Goal: Task Accomplishment & Management: Use online tool/utility

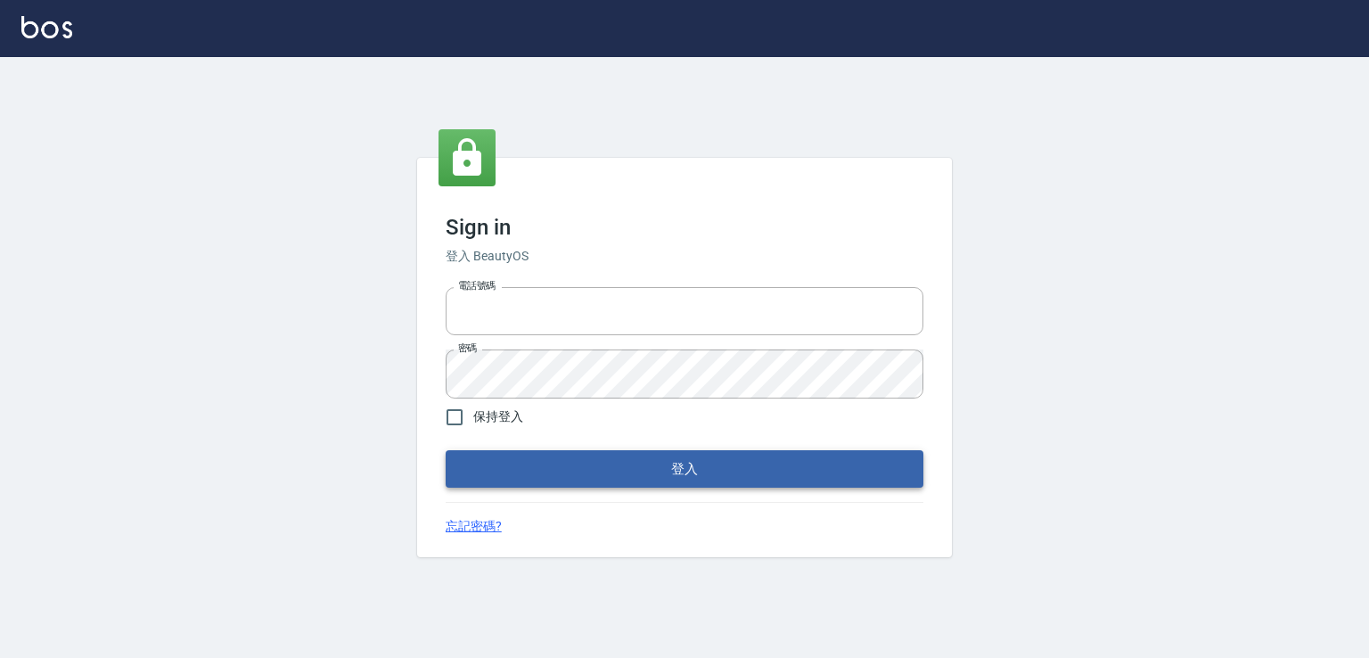
type input "0978801963"
click at [536, 457] on button "登入" at bounding box center [685, 468] width 478 height 37
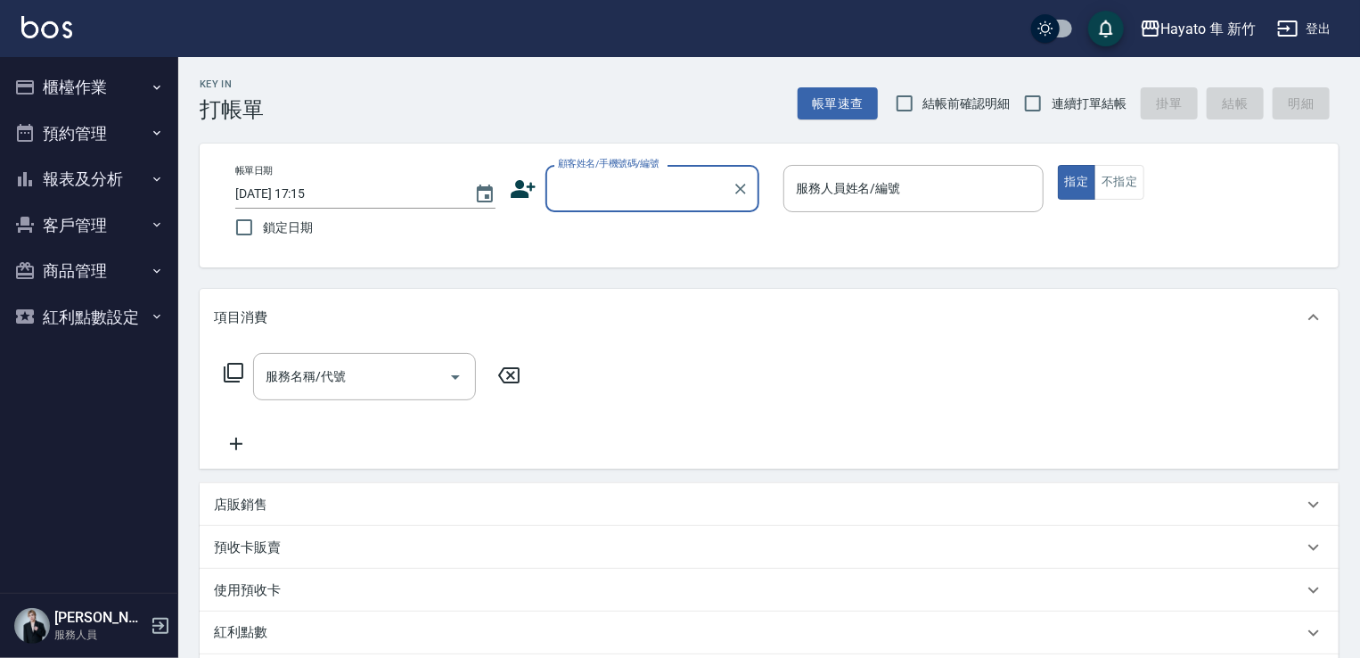
drag, startPoint x: 1368, startPoint y: 0, endPoint x: 1359, endPoint y: 48, distance: 48.9
click at [928, 48] on div "Hayato 隼 [PERSON_NAME]出" at bounding box center [680, 28] width 1360 height 57
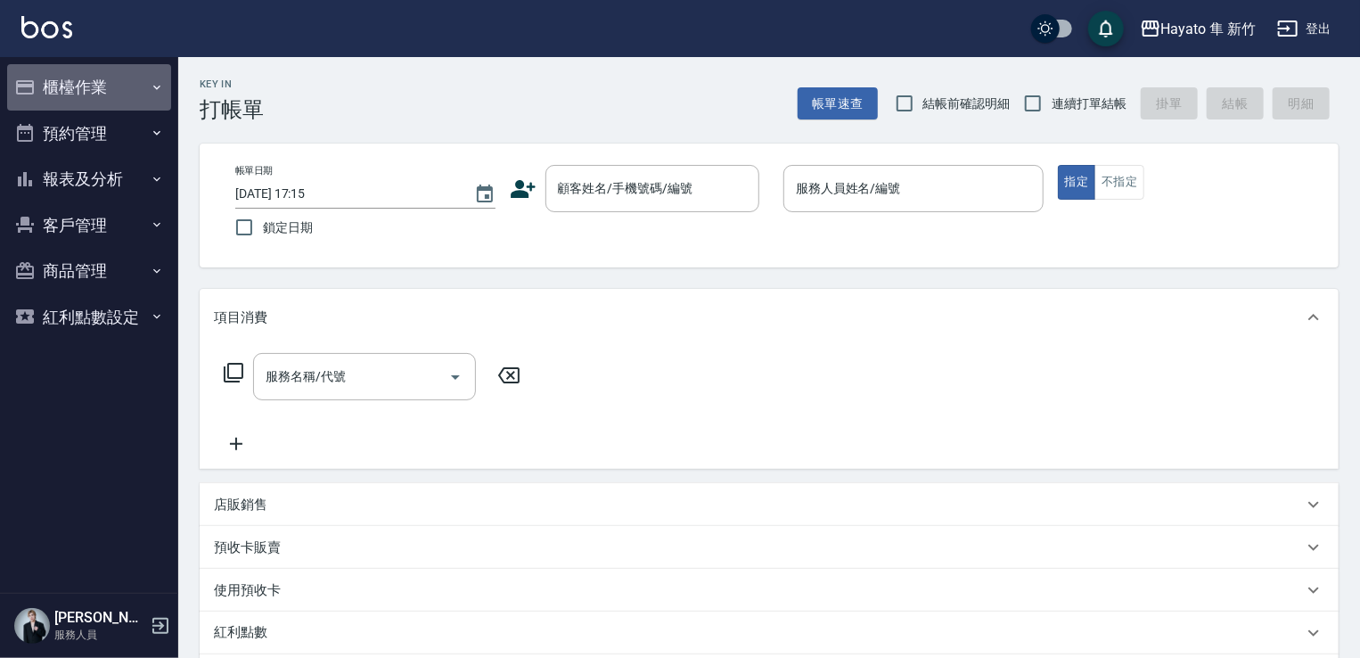
click at [153, 84] on icon "button" at bounding box center [157, 87] width 14 height 14
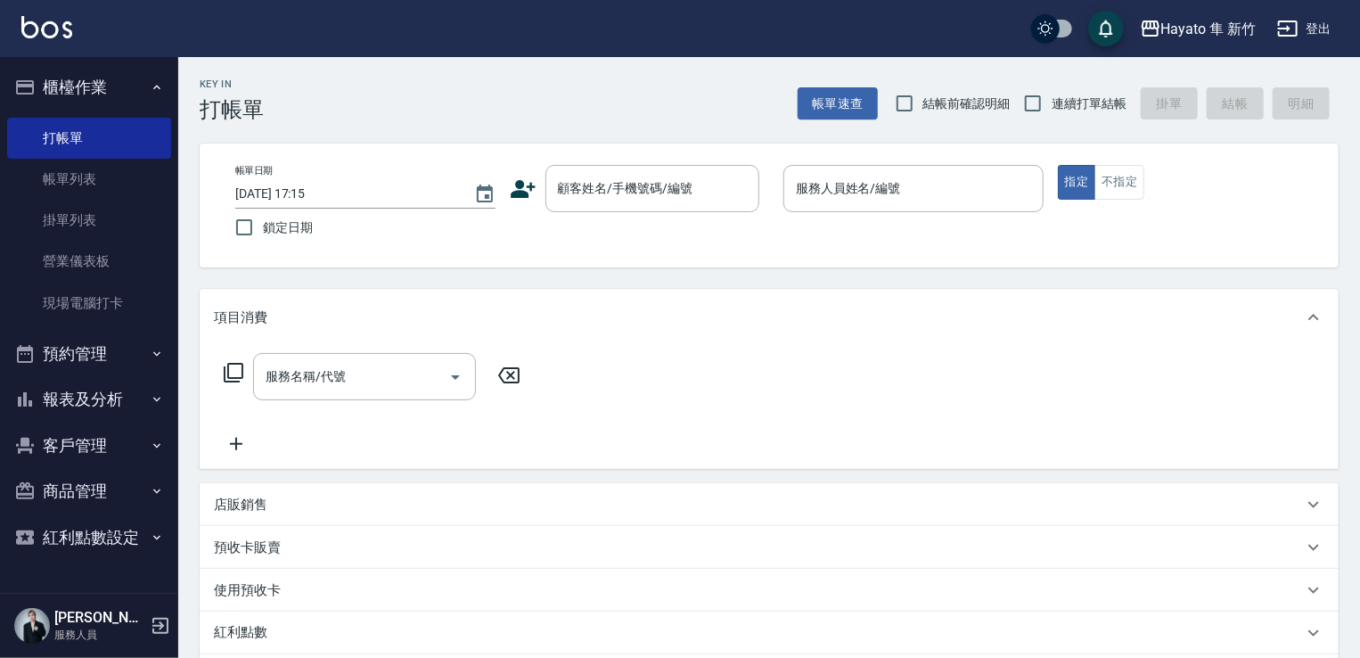
click at [928, 110] on span "結帳前確認明細" at bounding box center [966, 103] width 87 height 19
click at [923, 110] on input "結帳前確認明細" at bounding box center [904, 103] width 37 height 37
checkbox input "true"
click at [928, 115] on input "連續打單結帳" at bounding box center [1032, 103] width 37 height 37
checkbox input "true"
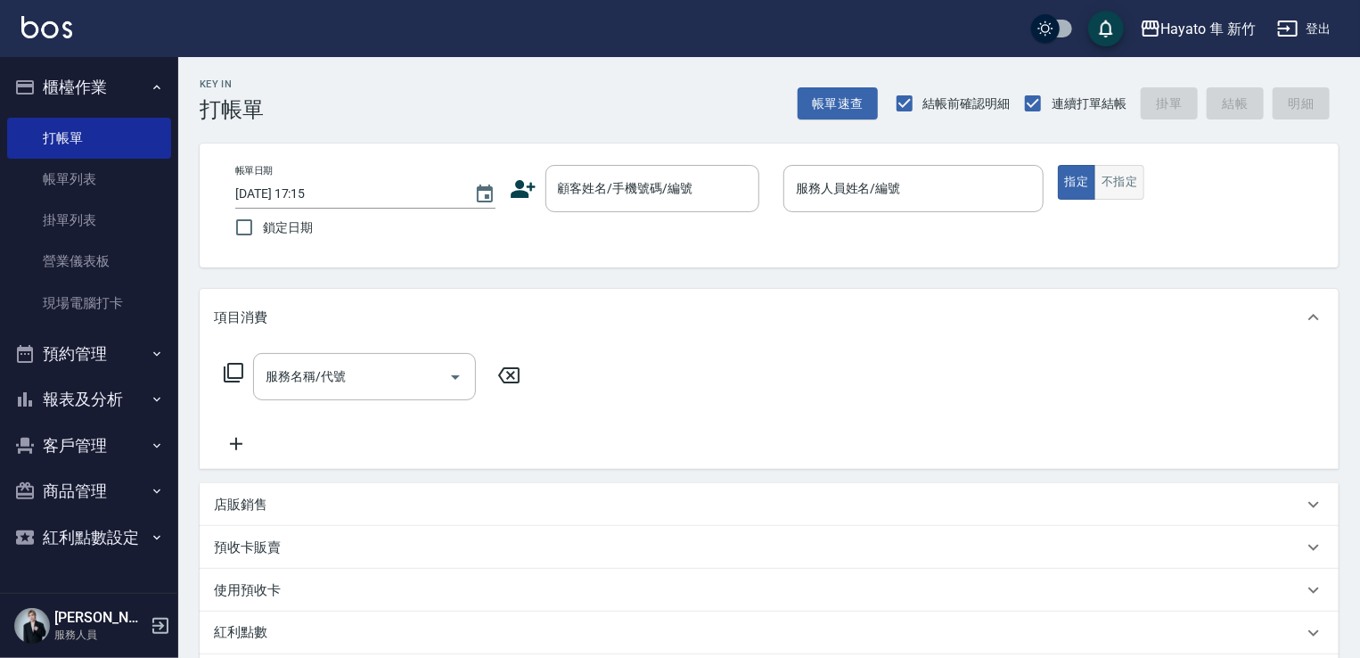
click at [928, 183] on button "不指定" at bounding box center [1119, 182] width 50 height 35
click at [928, 195] on button "指定" at bounding box center [1077, 182] width 38 height 35
click at [143, 396] on button "報表及分析" at bounding box center [89, 399] width 164 height 46
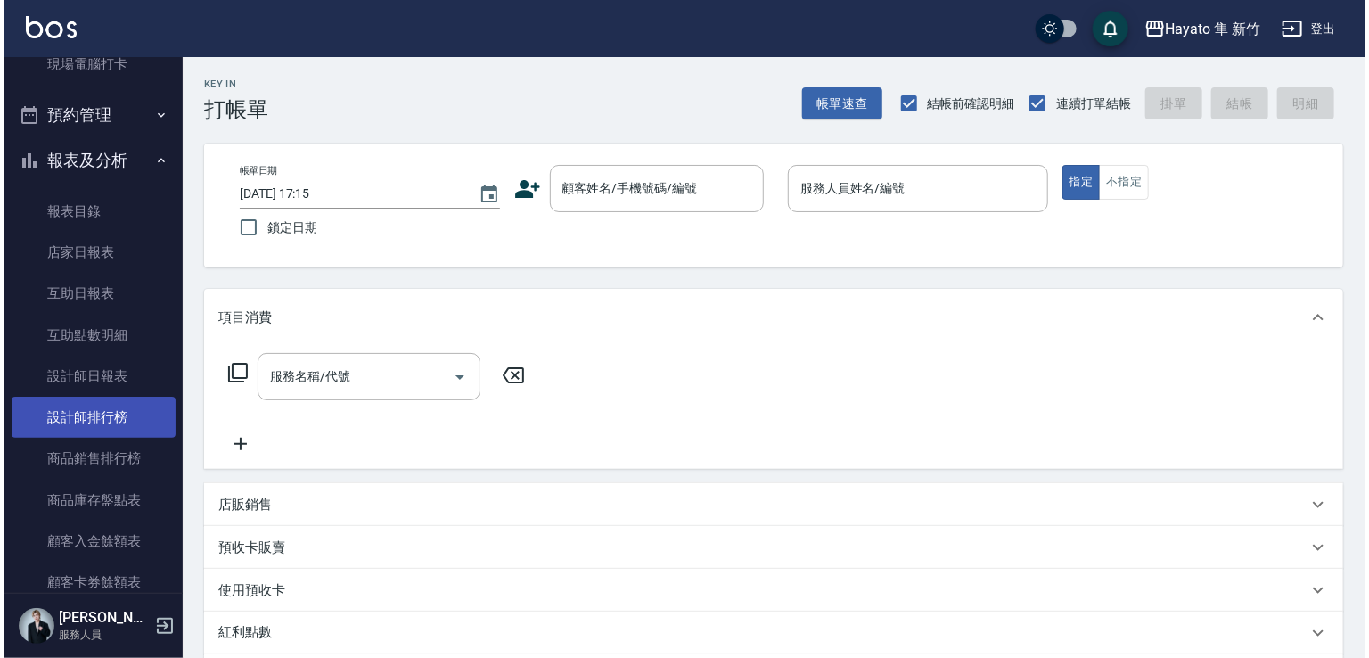
scroll to position [267, 0]
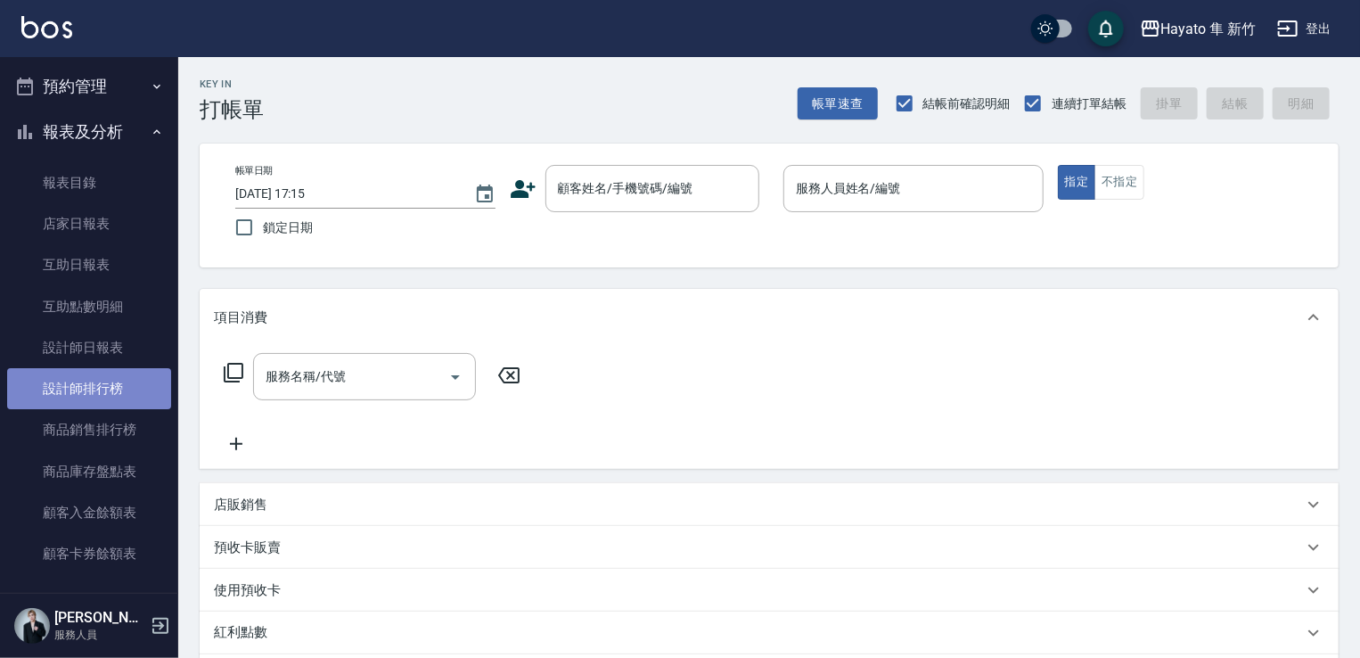
click at [110, 378] on link "設計師排行榜" at bounding box center [89, 388] width 164 height 41
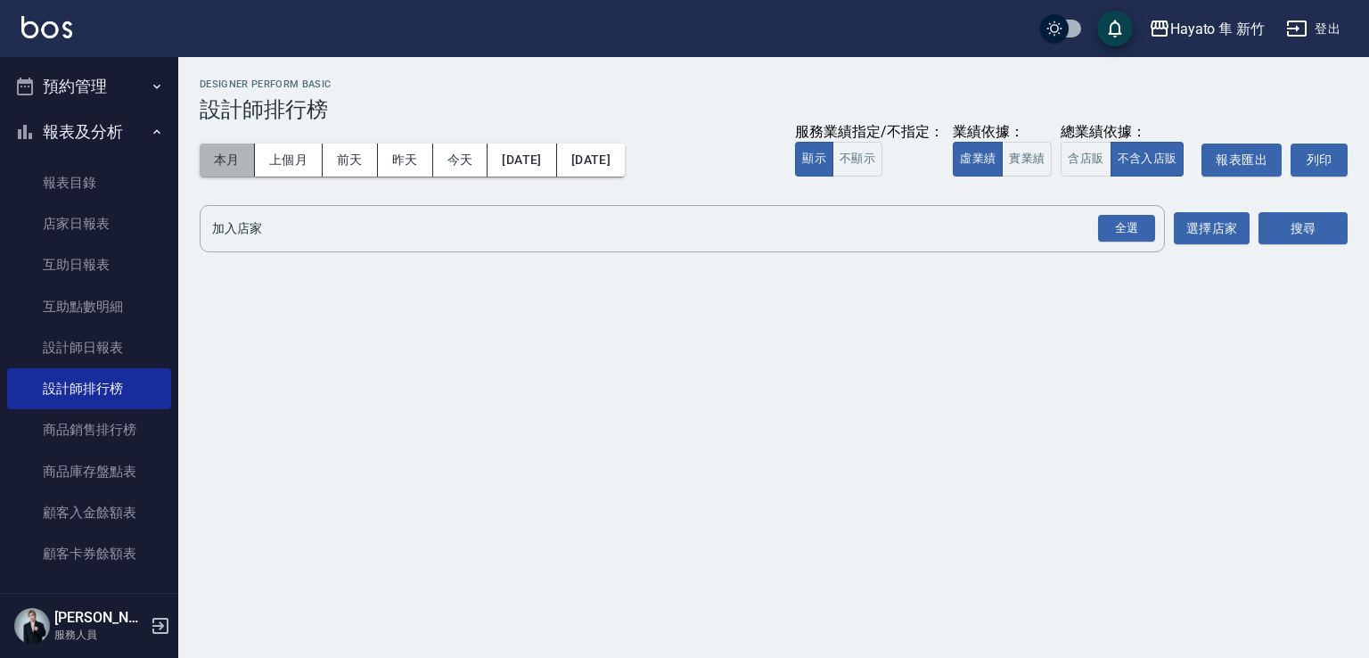
click at [220, 159] on button "本月" at bounding box center [227, 159] width 55 height 33
click at [928, 249] on div "全選" at bounding box center [1125, 228] width 62 height 47
click at [928, 225] on div "全選" at bounding box center [1126, 229] width 57 height 28
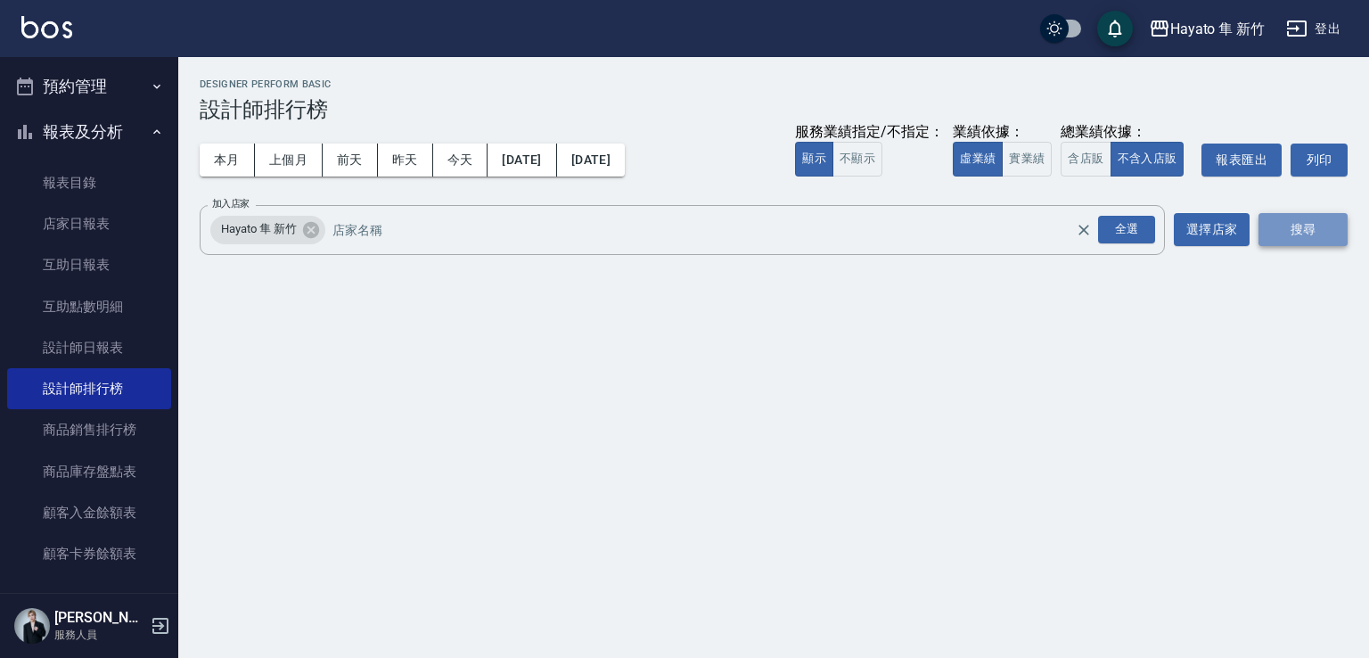
click at [928, 215] on button "搜尋" at bounding box center [1302, 229] width 89 height 33
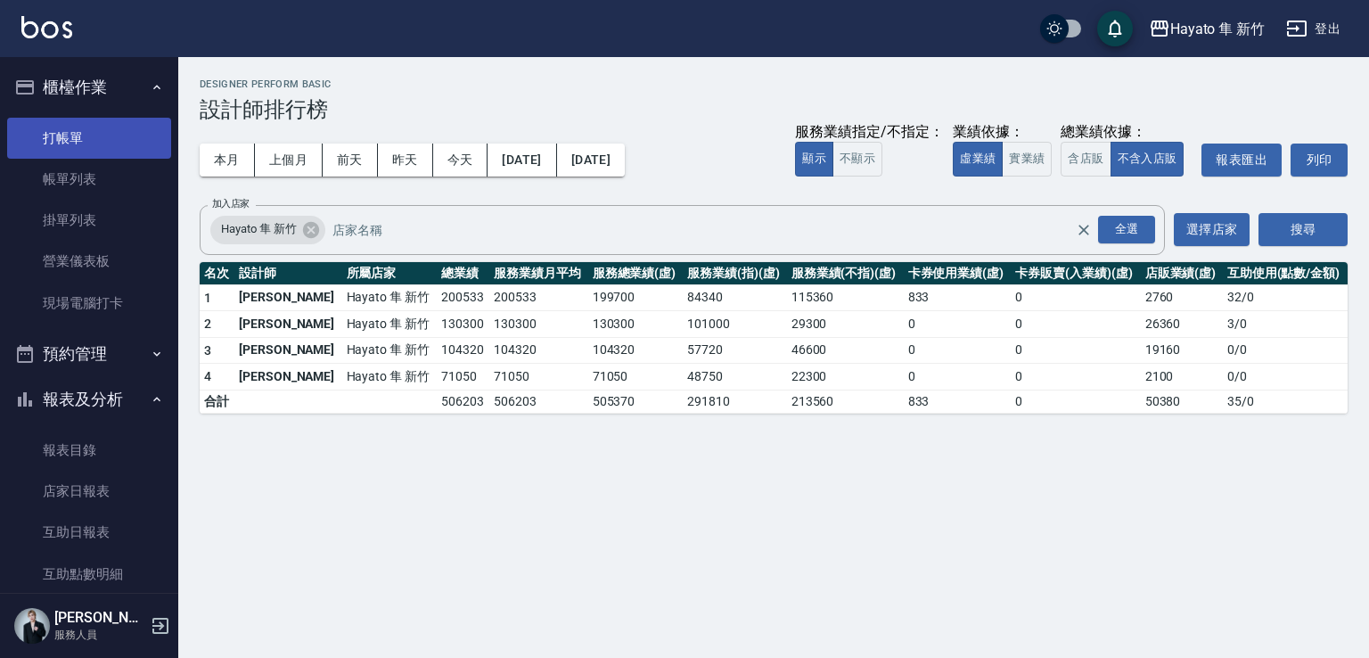
click at [97, 137] on link "打帳單" at bounding box center [89, 138] width 164 height 41
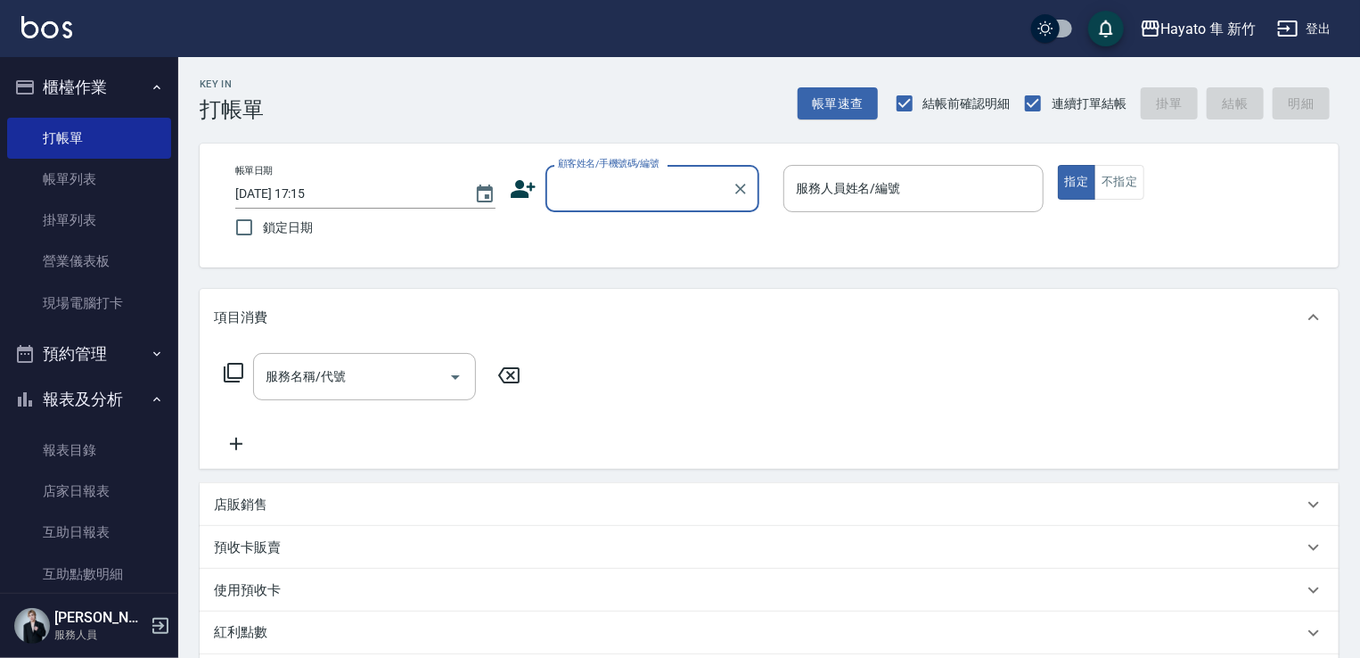
click at [679, 173] on input "顧客姓名/手機號碼/編號" at bounding box center [638, 188] width 171 height 31
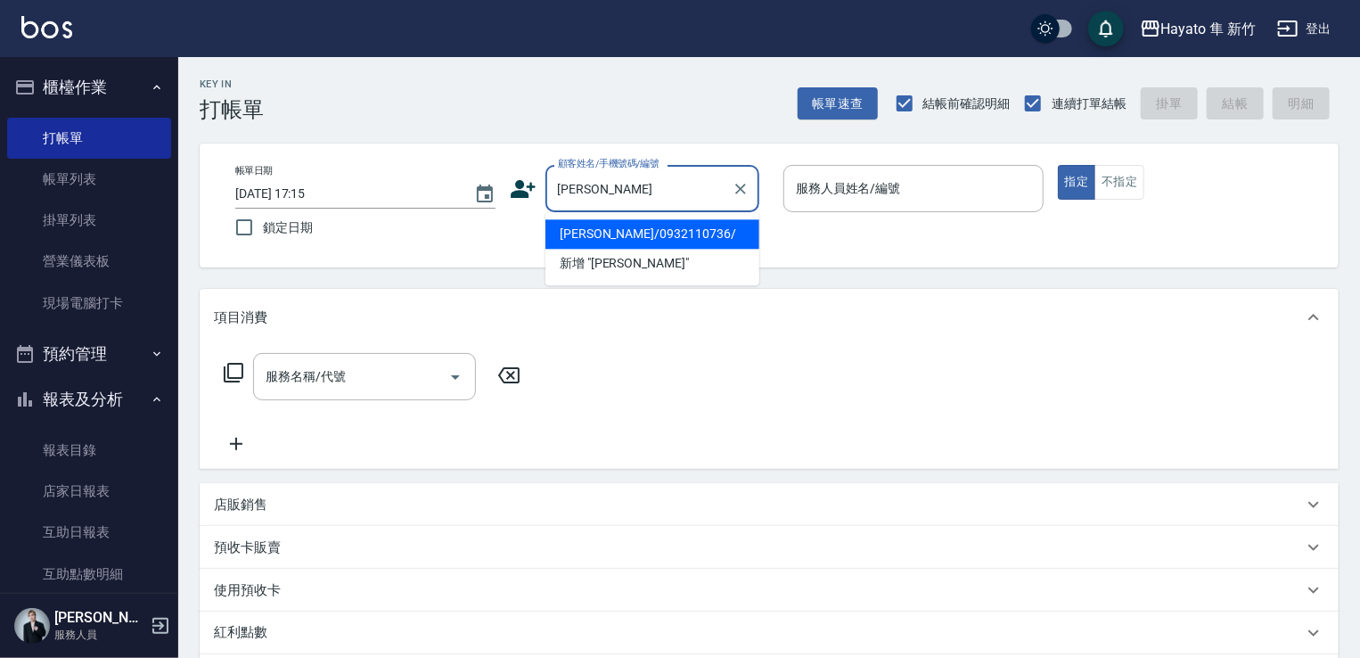
click at [664, 233] on li "[PERSON_NAME]/0932110736/" at bounding box center [652, 233] width 214 height 29
type input "[PERSON_NAME]/0932110736/"
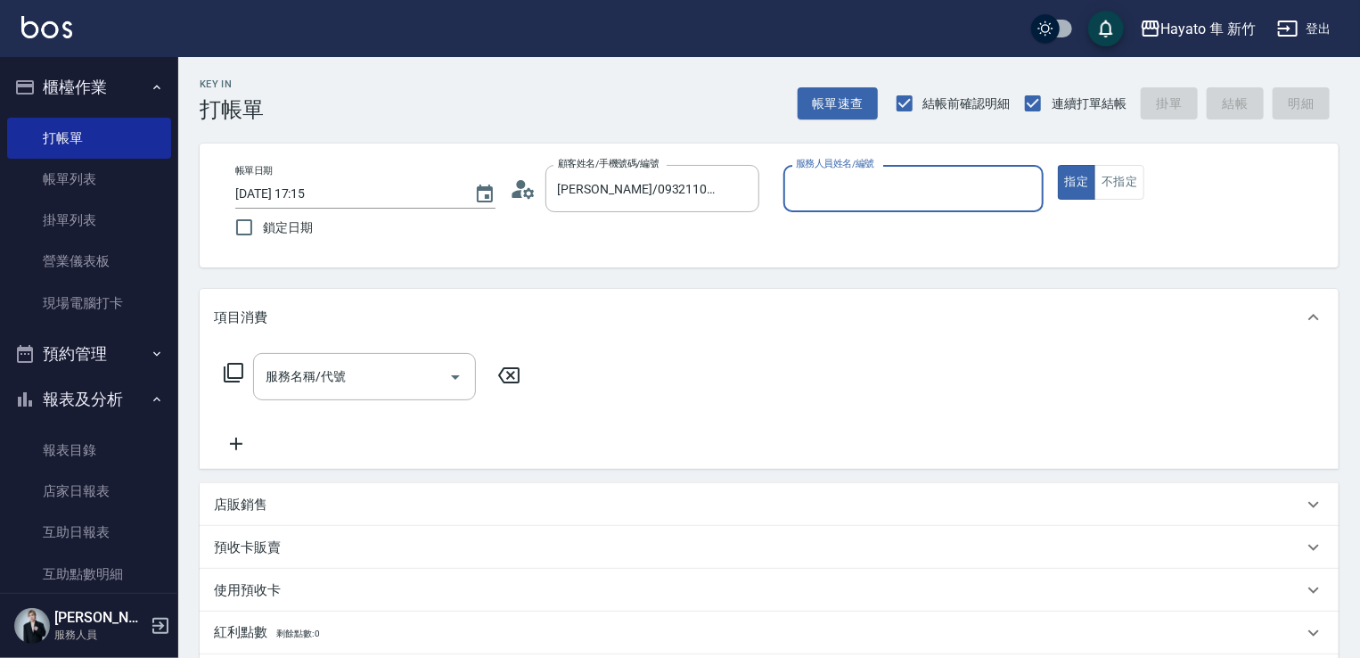
type input "[PERSON_NAME](無代號)"
click at [353, 382] on input "服務名稱/代號" at bounding box center [351, 376] width 180 height 31
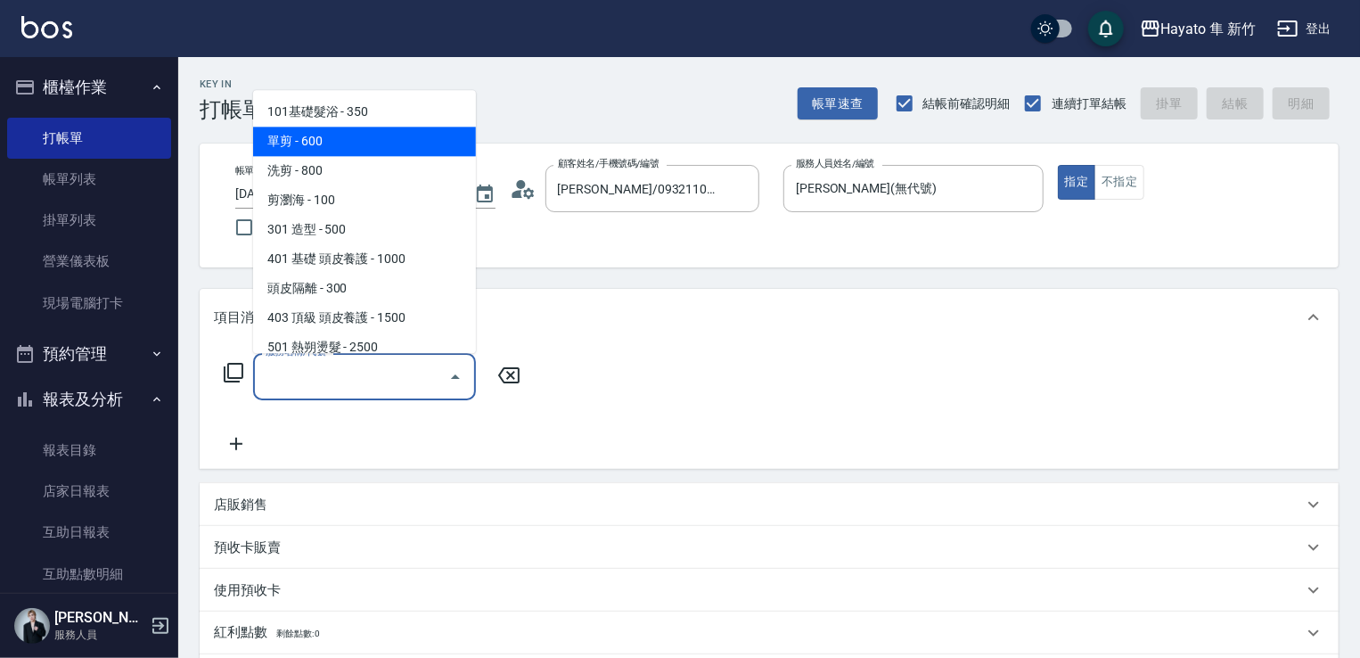
click at [360, 154] on span "單剪 - 600" at bounding box center [364, 141] width 223 height 29
type input "單剪(102)"
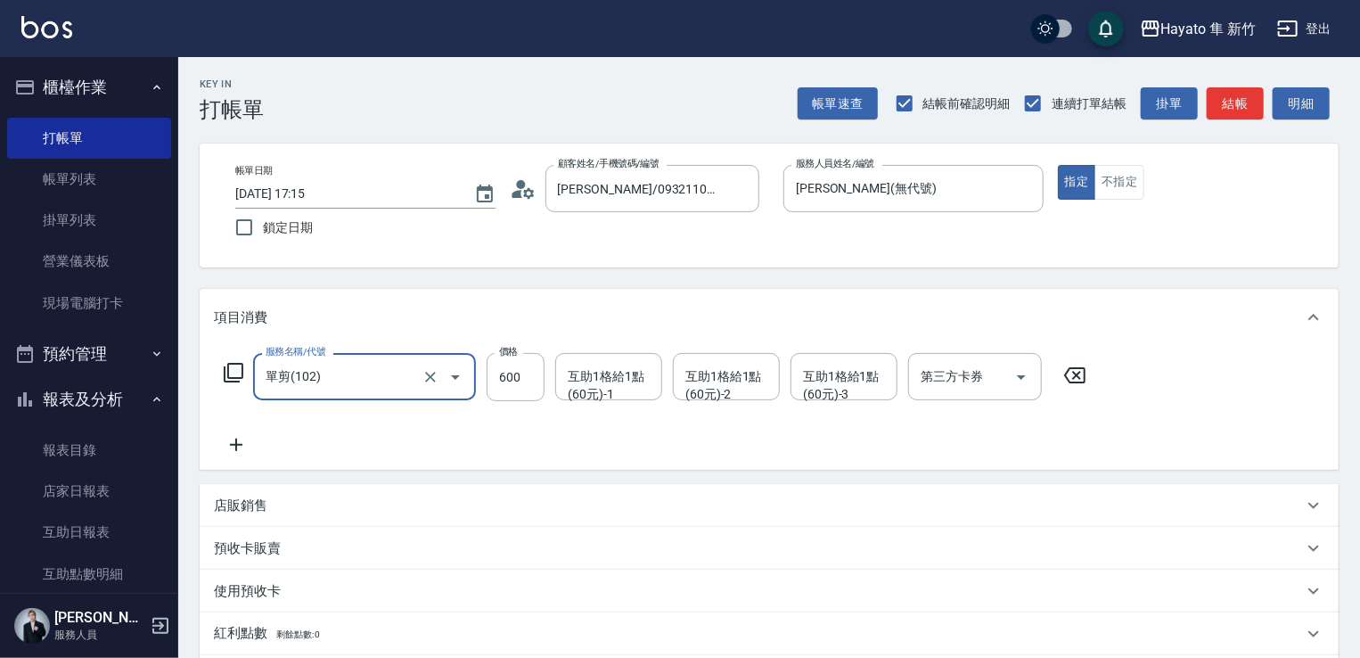
scroll to position [282, 0]
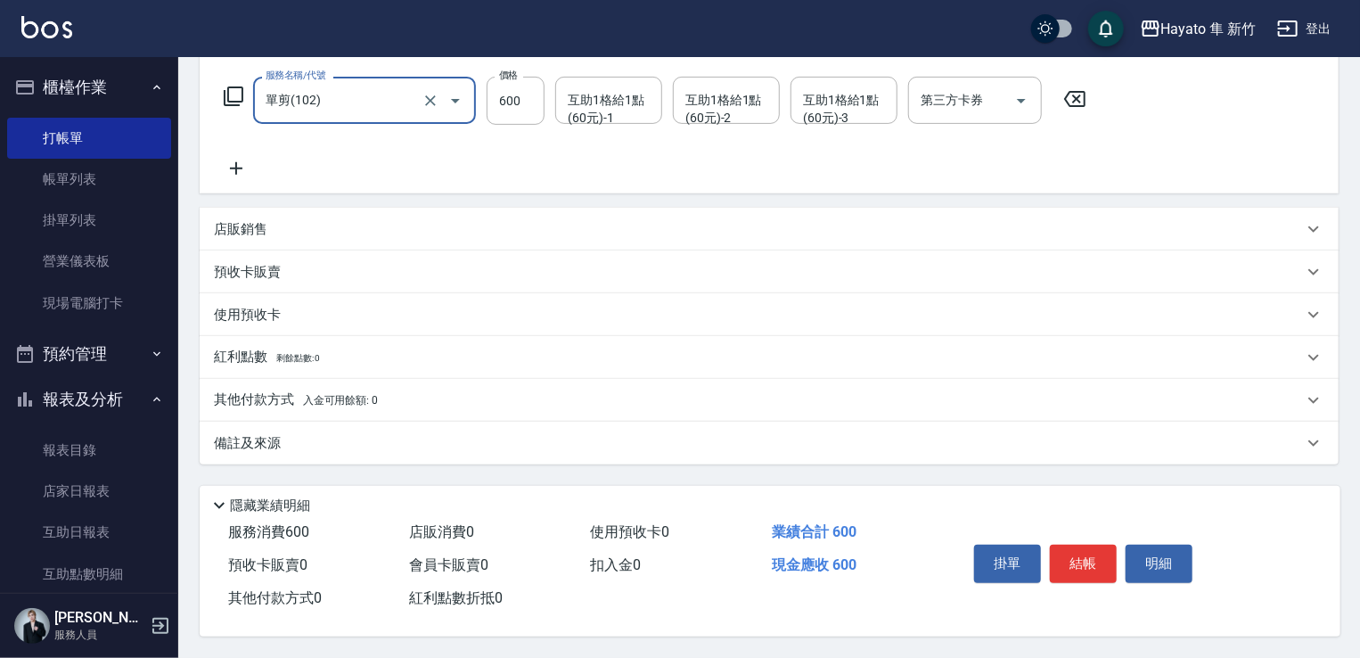
click at [282, 443] on div "備註及來源" at bounding box center [758, 443] width 1089 height 19
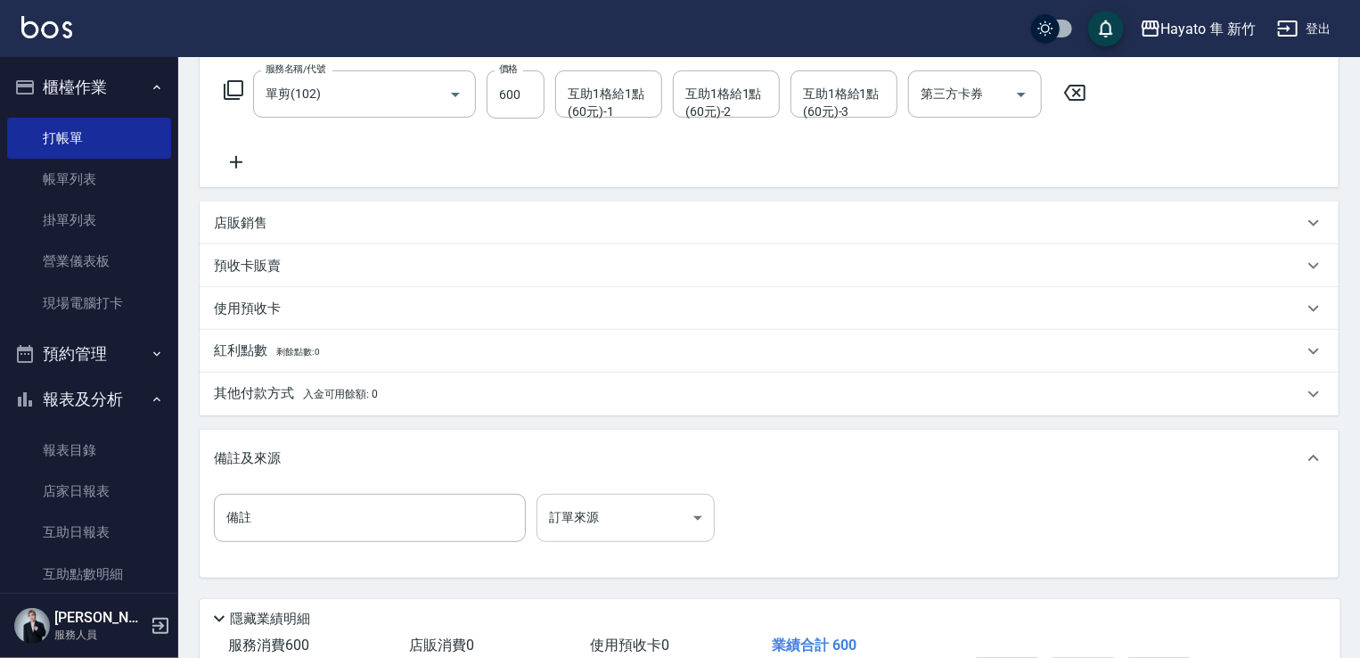
click at [582, 531] on body "Hayato 隼 新竹 登出 櫃檯作業 打帳單 帳單列表 掛單列表 營業儀表板 現場電腦打卡 預約管理 預約管理 報表及分析 報表目錄 店家日報表 互助日報表…" at bounding box center [680, 244] width 1360 height 1053
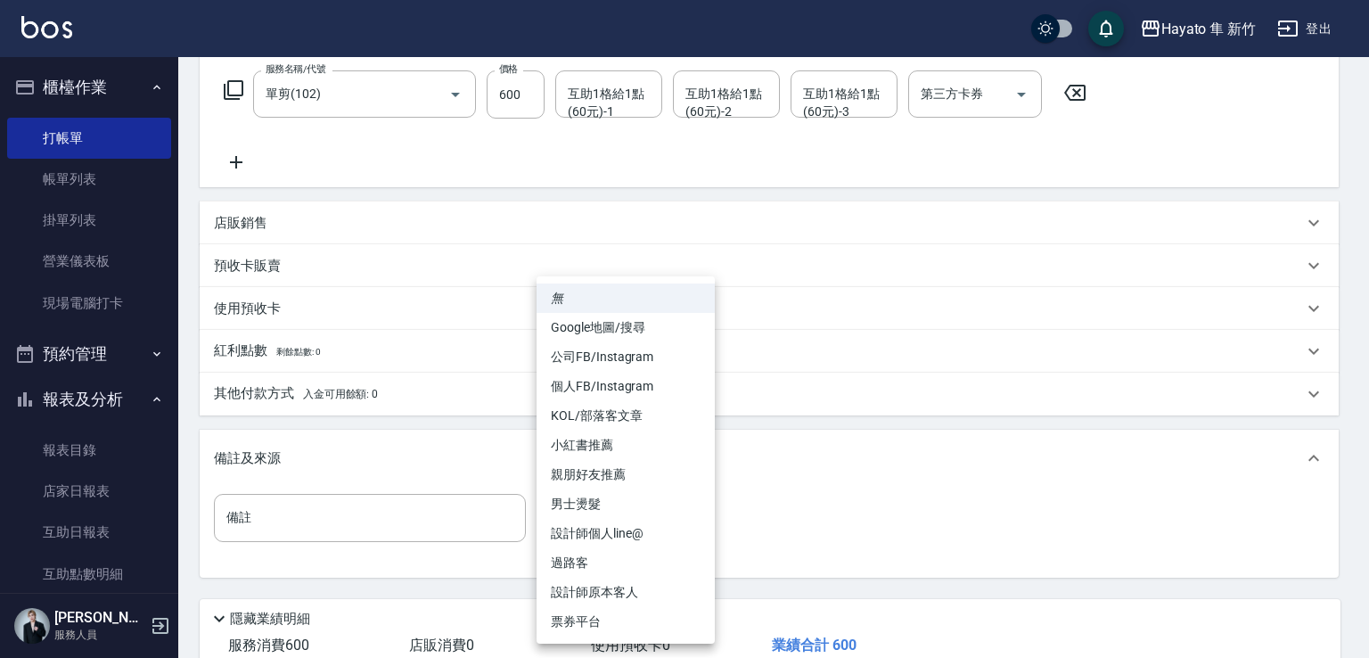
click at [587, 593] on li "設計師原本客人" at bounding box center [625, 591] width 178 height 29
type input "設計師原本客人"
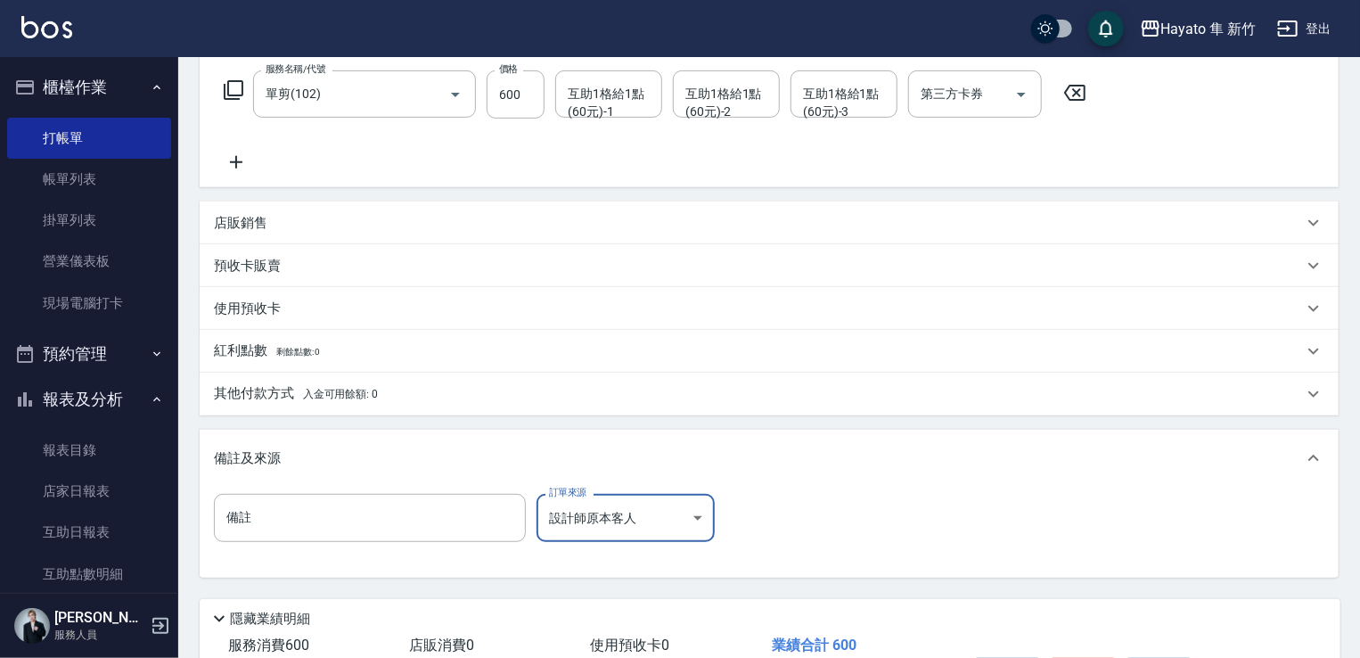
click at [782, 558] on div "備註 備註 訂單來源 設計師原本客人 設計師原本客人 訂單來源" at bounding box center [769, 528] width 1110 height 69
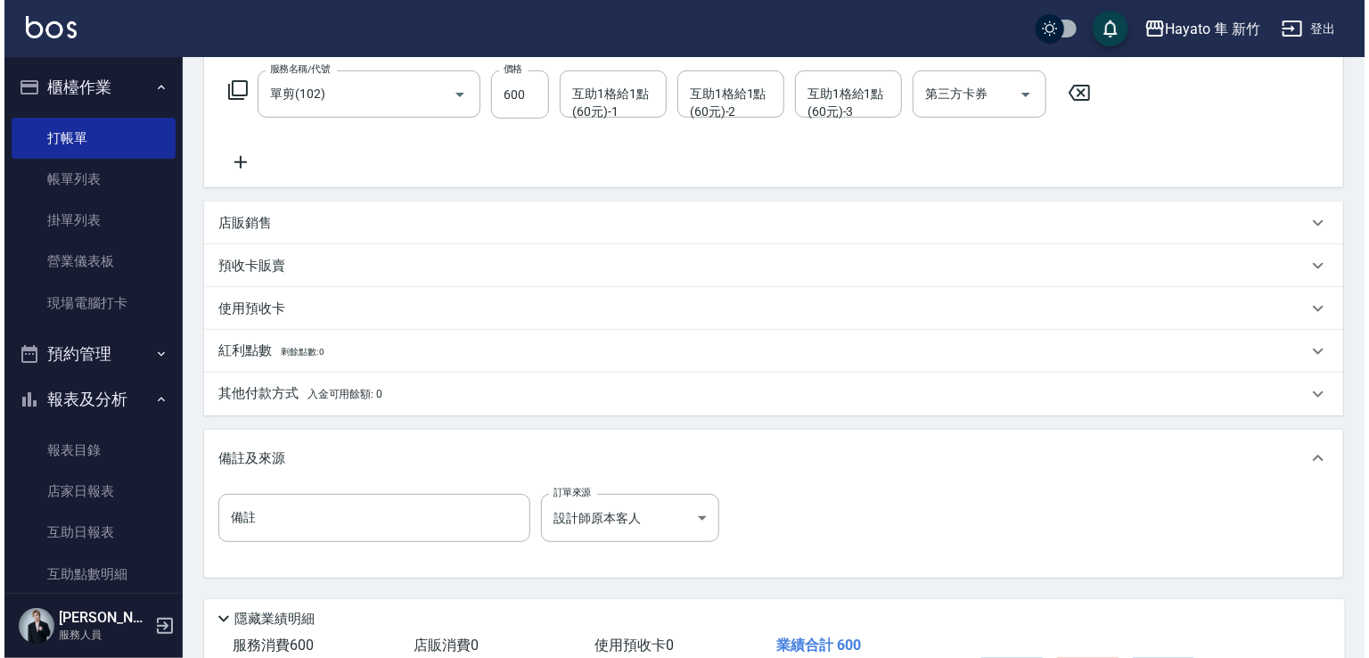
scroll to position [402, 0]
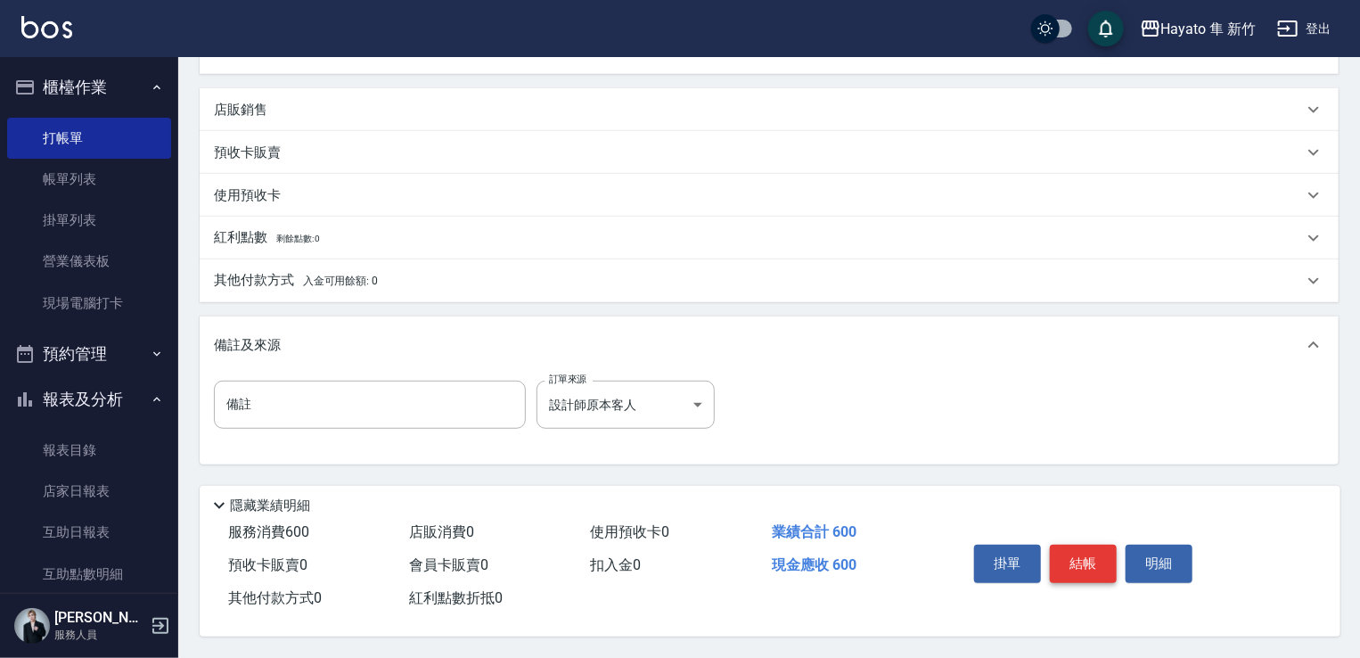
click at [928, 558] on button "結帳" at bounding box center [1083, 562] width 67 height 37
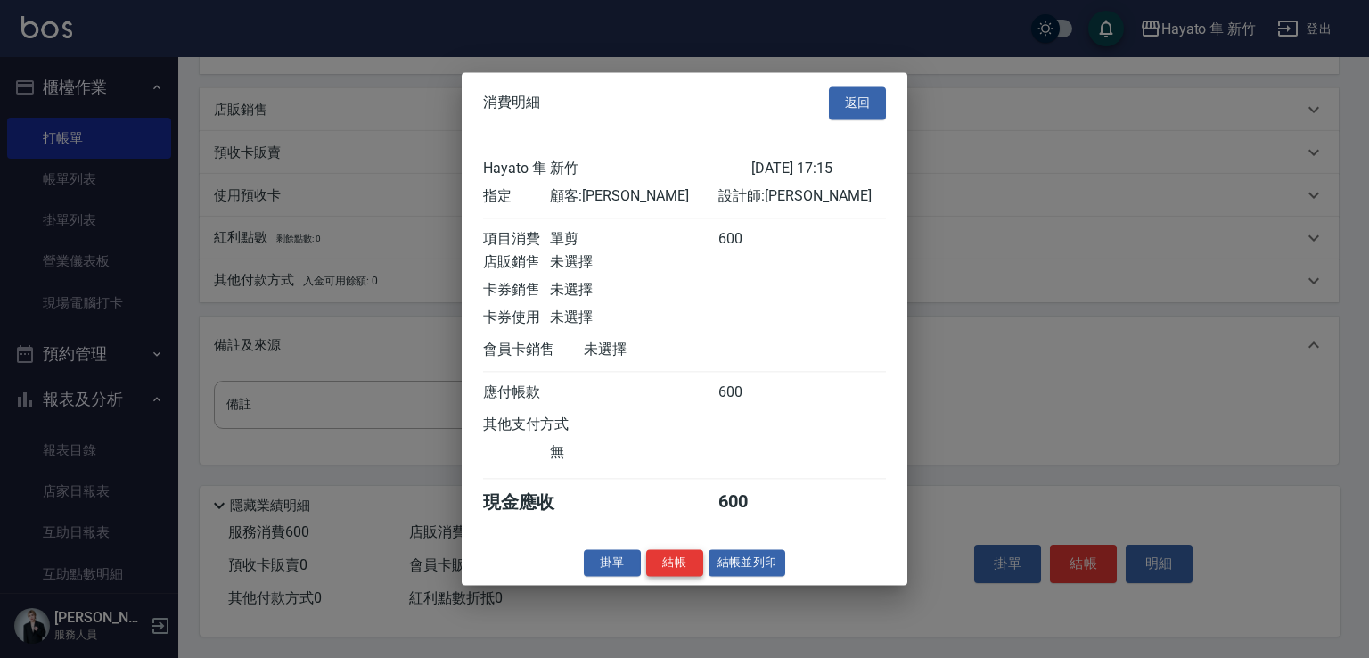
click at [663, 567] on button "結帳" at bounding box center [674, 563] width 57 height 28
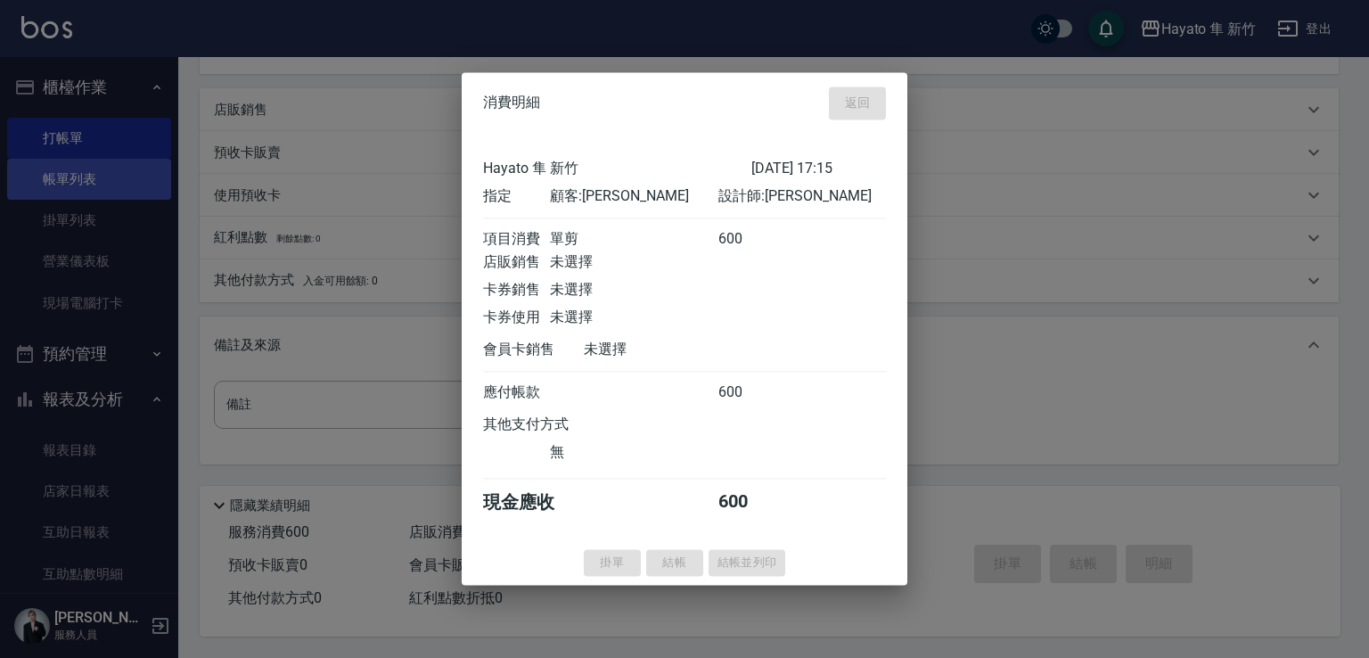
type input "[DATE] 17:29"
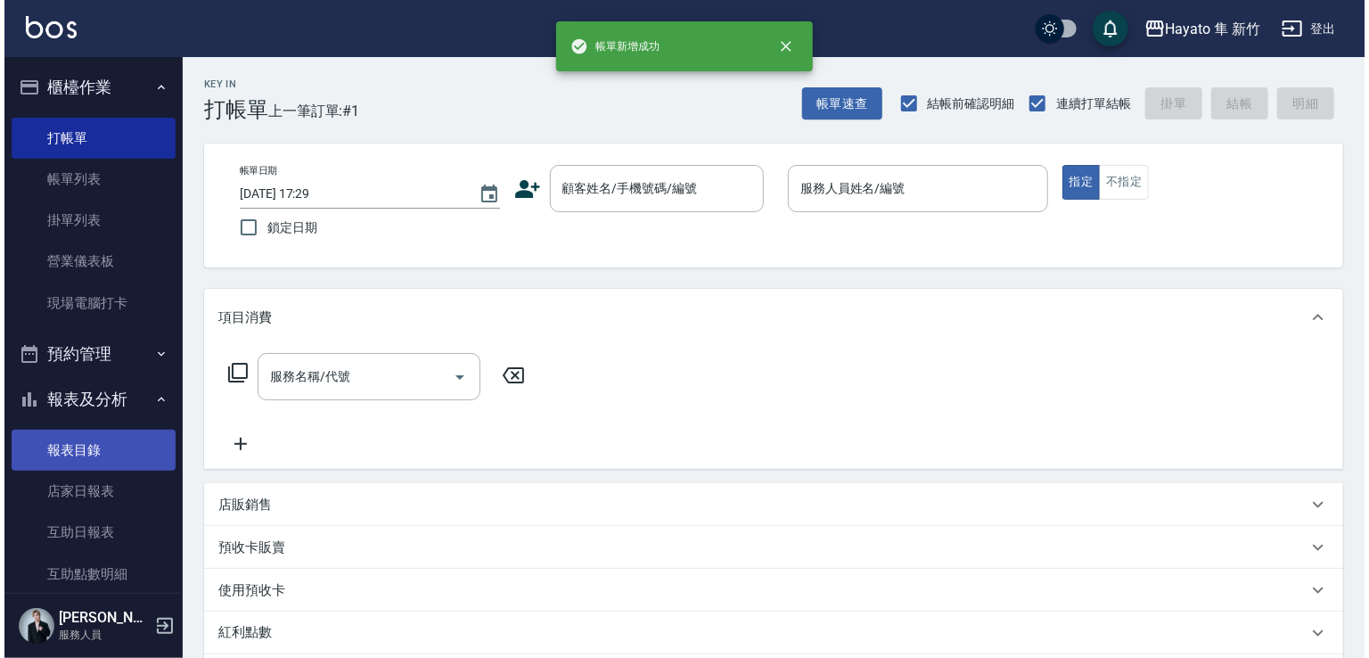
scroll to position [414, 0]
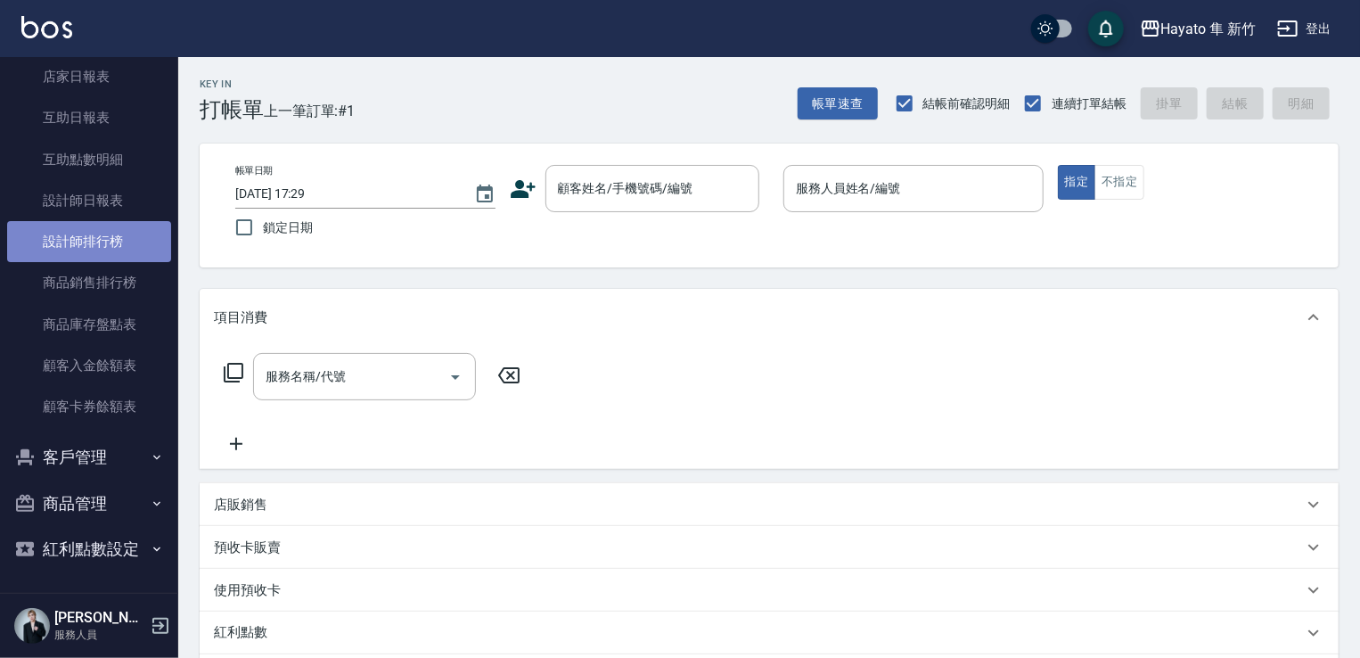
click at [117, 233] on link "設計師排行榜" at bounding box center [89, 241] width 164 height 41
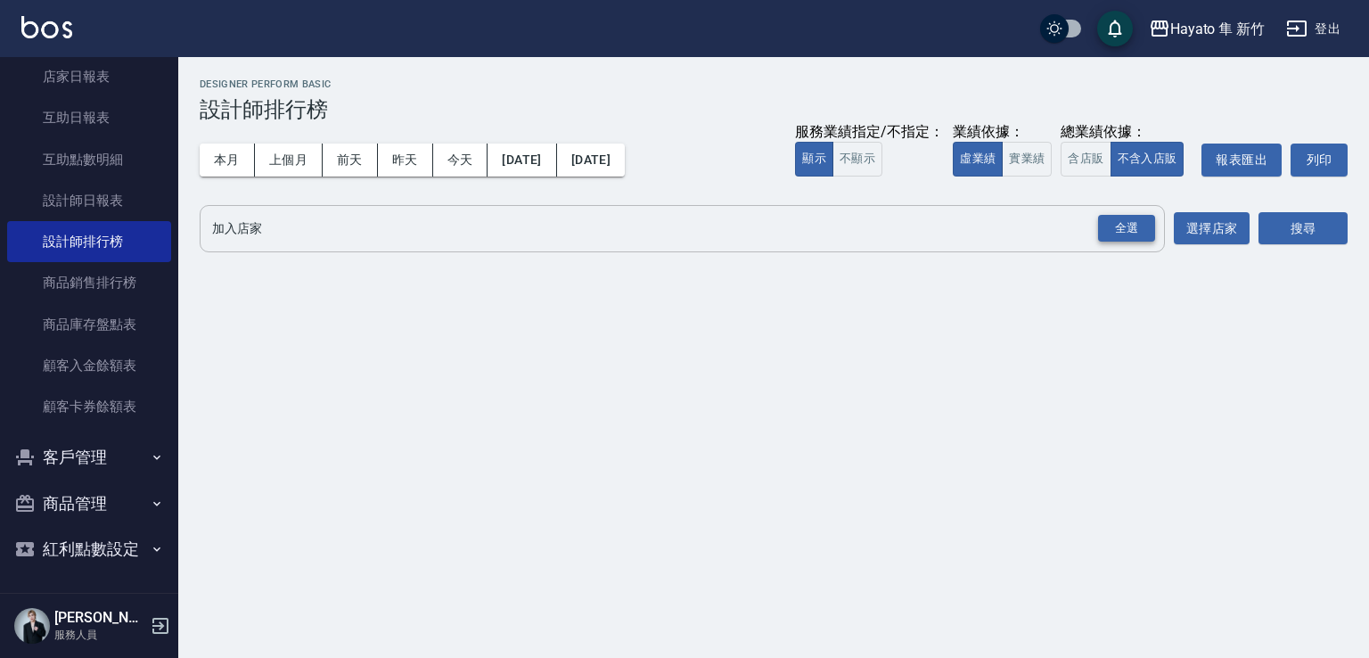
click at [928, 234] on div "全選" at bounding box center [1126, 229] width 57 height 28
click at [928, 219] on button "搜尋" at bounding box center [1302, 229] width 89 height 33
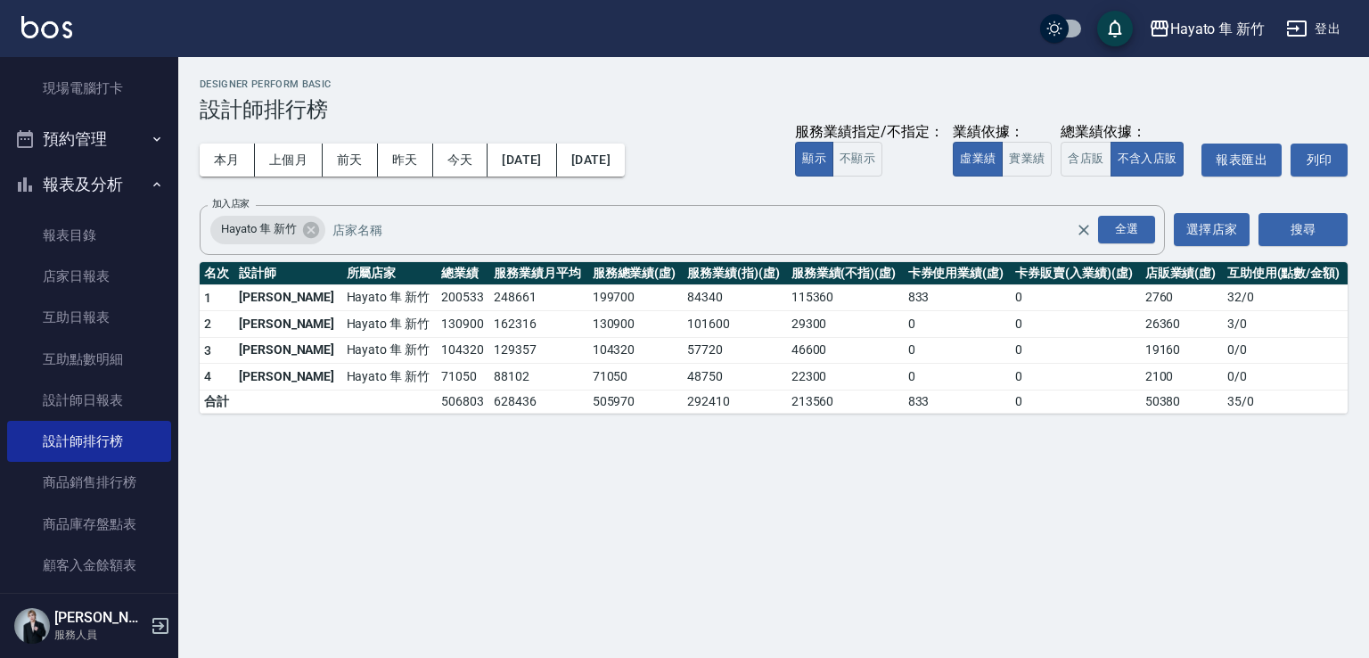
scroll to position [414, 0]
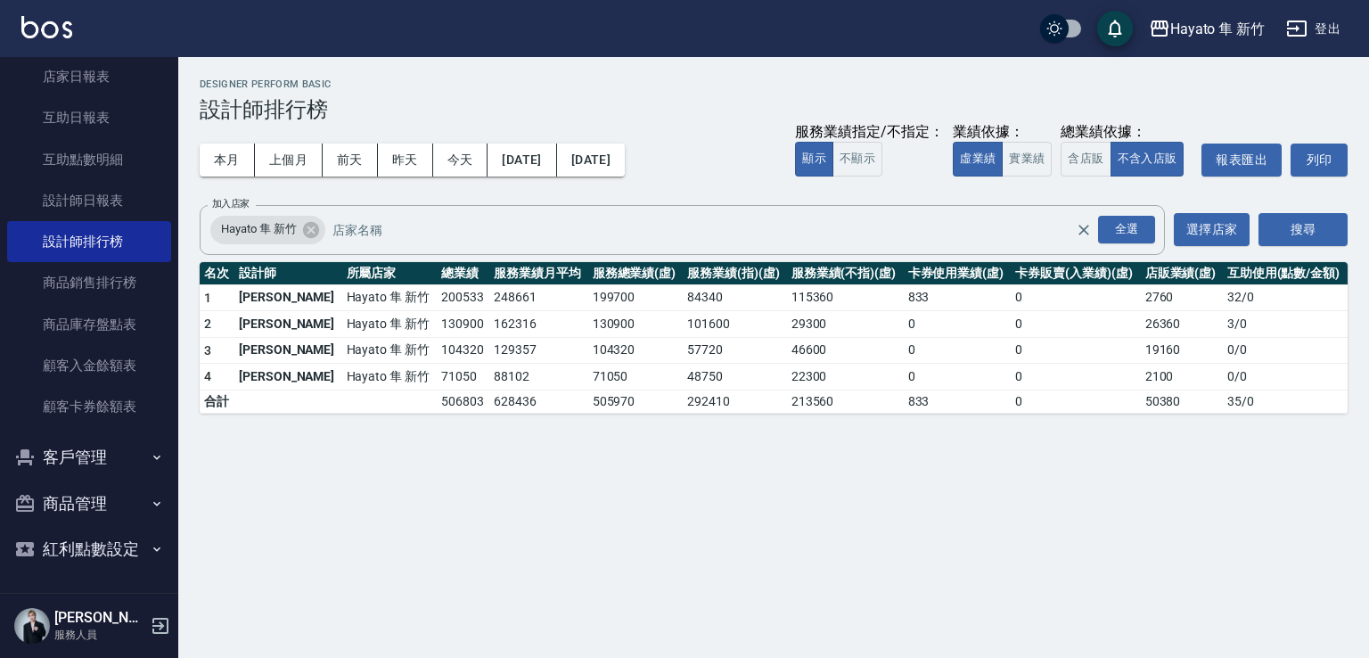
click at [111, 451] on button "客戶管理" at bounding box center [89, 457] width 164 height 46
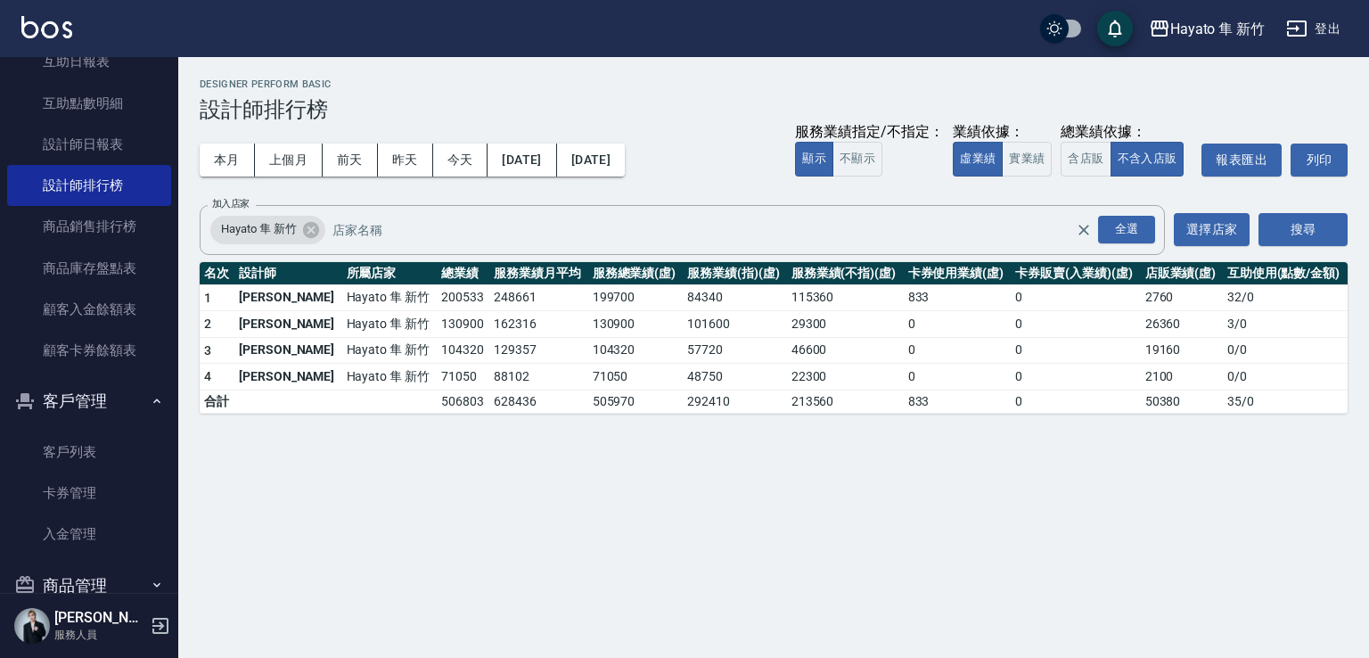
scroll to position [552, 0]
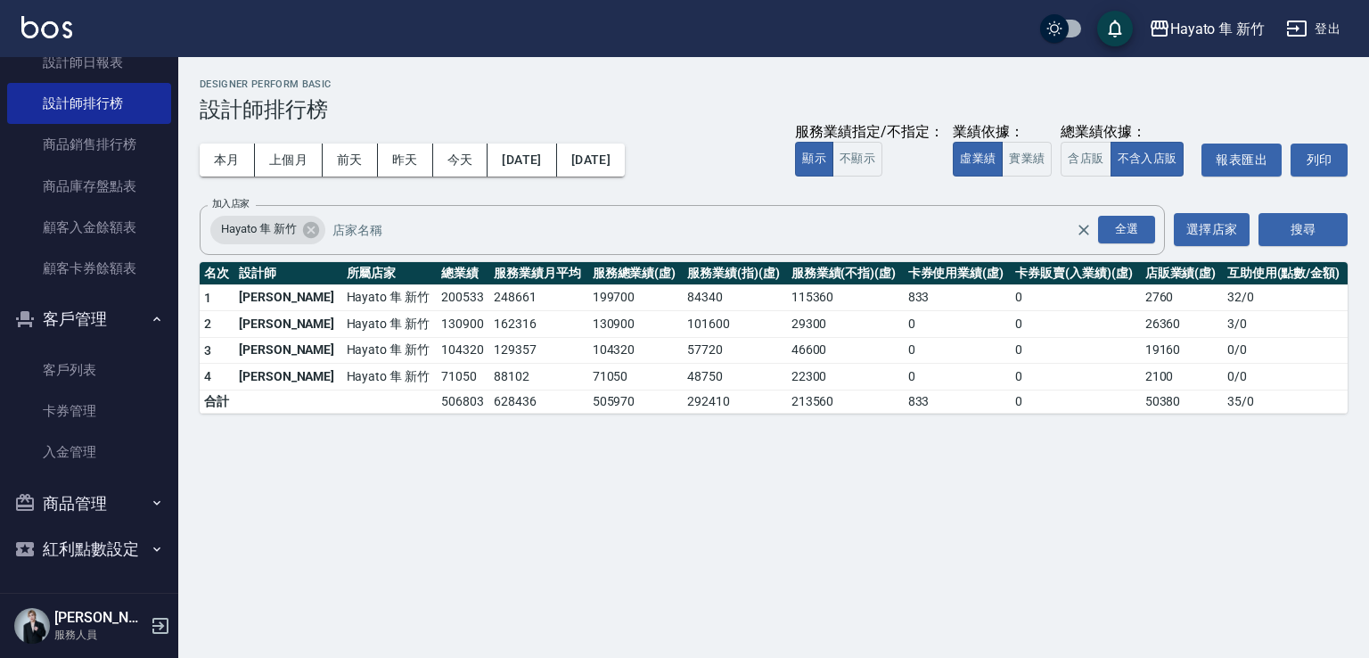
click at [121, 513] on button "商品管理" at bounding box center [89, 503] width 164 height 46
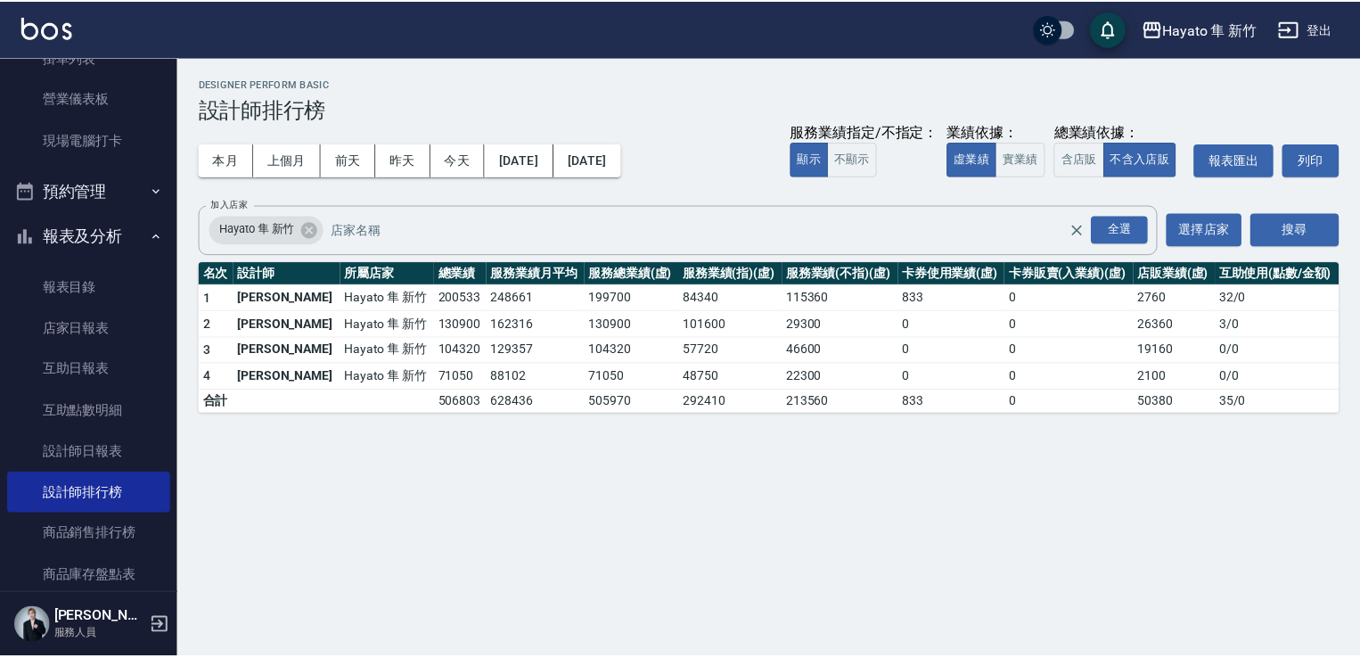
scroll to position [0, 0]
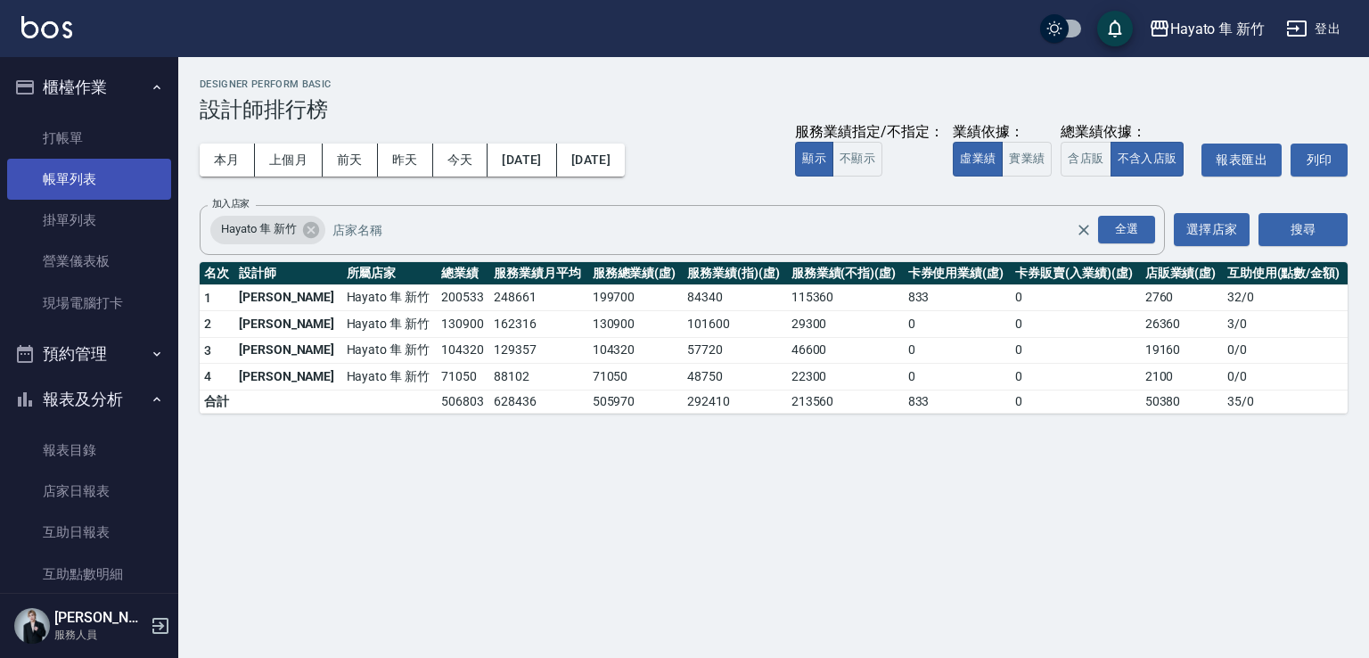
click at [105, 182] on link "帳單列表" at bounding box center [89, 179] width 164 height 41
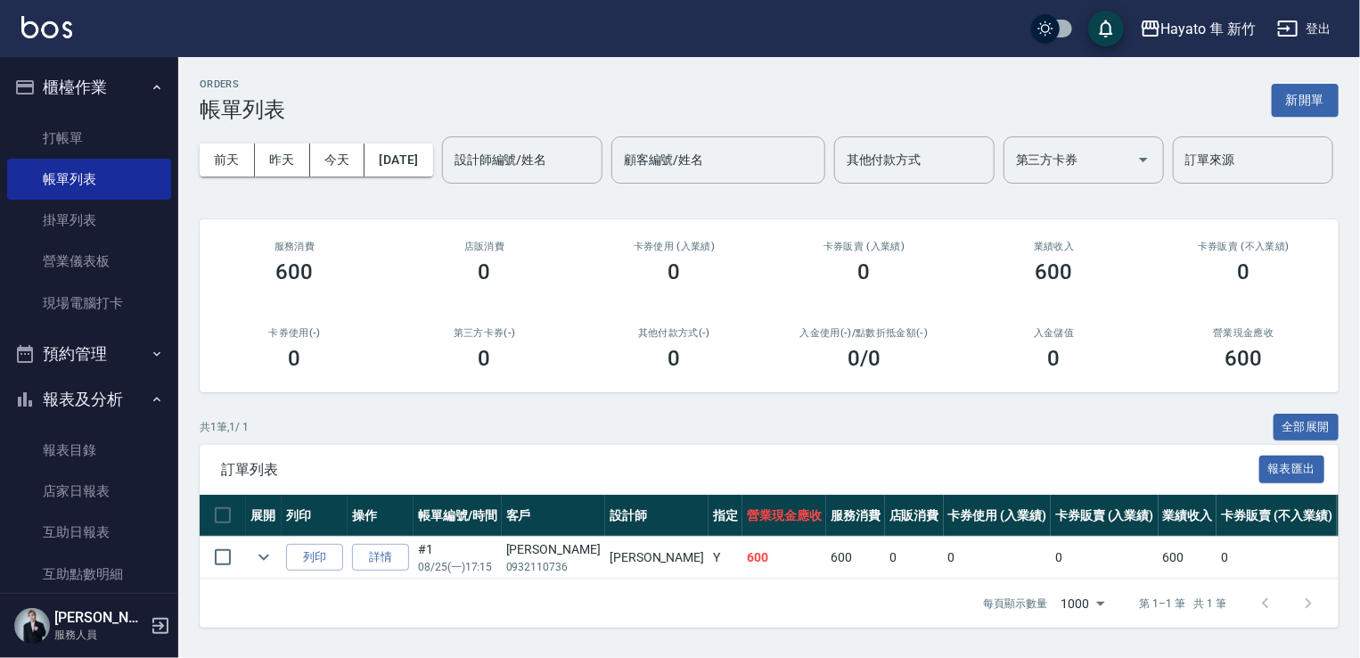
scroll to position [61, 0]
